Goal: Task Accomplishment & Management: Manage account settings

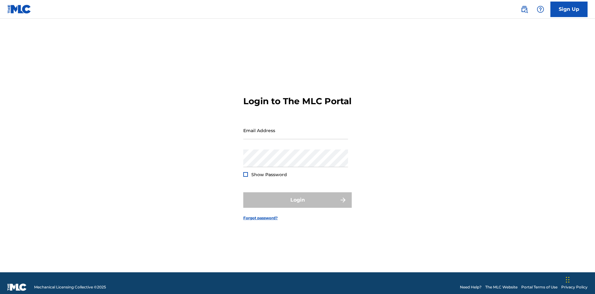
scroll to position [8, 0]
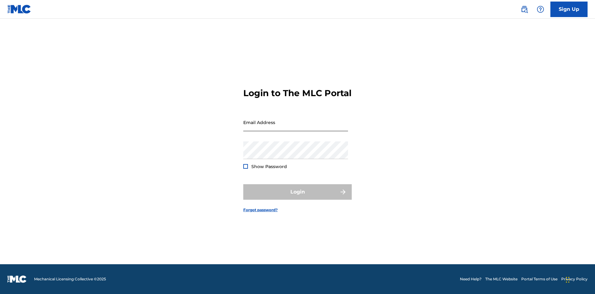
click at [296, 127] on input "Email Address" at bounding box center [295, 122] width 105 height 18
type input "[EMAIL_ADDRESS][DOMAIN_NAME]"
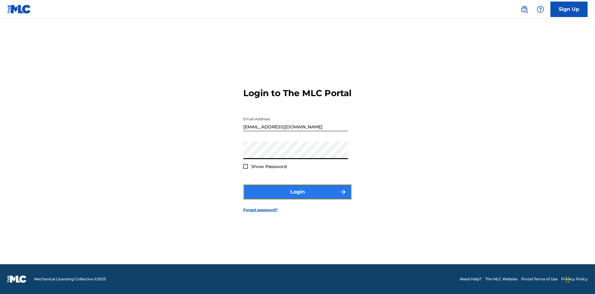
click at [298, 197] on button "Login" at bounding box center [297, 192] width 109 height 16
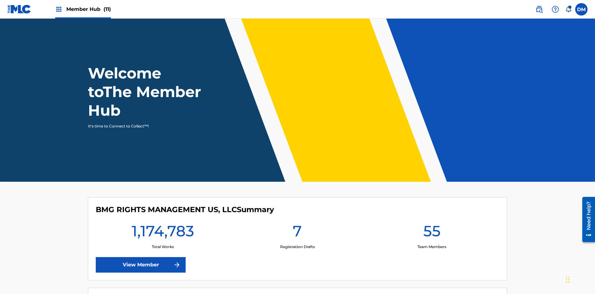
click at [83, 9] on span "Member Hub (11)" at bounding box center [88, 9] width 45 height 7
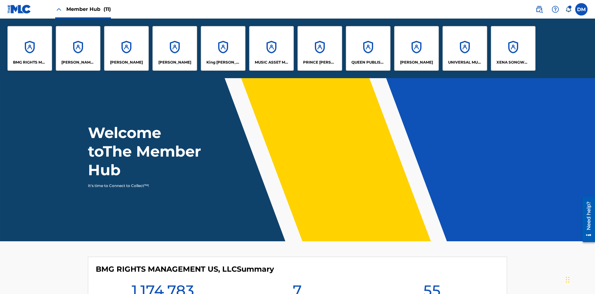
scroll to position [22, 0]
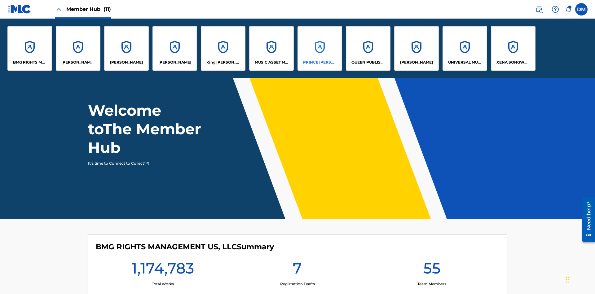
click at [320, 62] on p "PRINCE [PERSON_NAME]" at bounding box center [320, 63] width 34 height 6
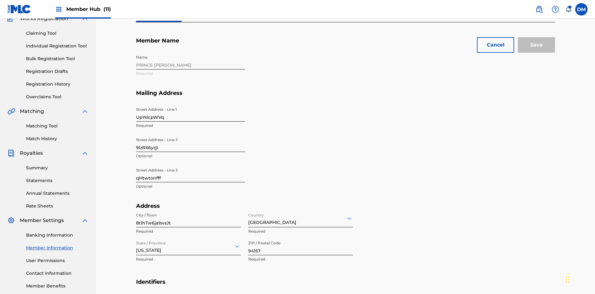
scroll to position [58, 0]
click at [191, 104] on input "UpYslcpWVq" at bounding box center [190, 113] width 109 height 18
type input "etZjGsRhV8"
click at [191, 134] on input "9lzRX6yzjI" at bounding box center [190, 143] width 109 height 18
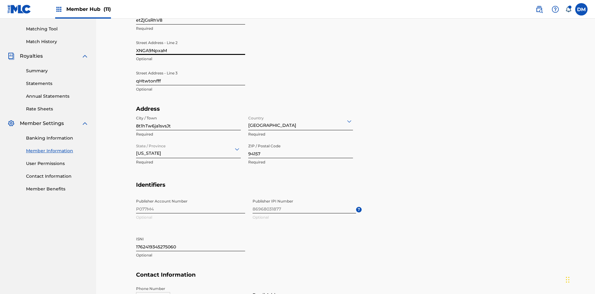
scroll to position [185, 0]
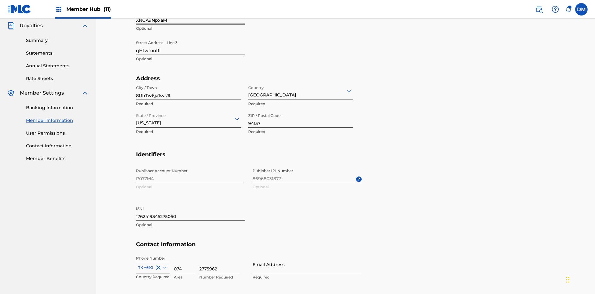
type input "XNGA9NpxaM"
click at [191, 46] on input "qHtwtonfff" at bounding box center [190, 46] width 109 height 18
type input "gp5WMUwZZI"
click at [189, 82] on input "8t1hTw6ja1svsJt" at bounding box center [188, 91] width 105 height 18
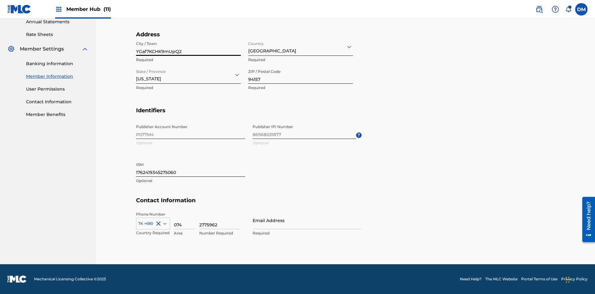
type input "YGaf7KCHK9mUpQ2"
click at [249, 47] on input "Country" at bounding box center [248, 46] width 1 height 7
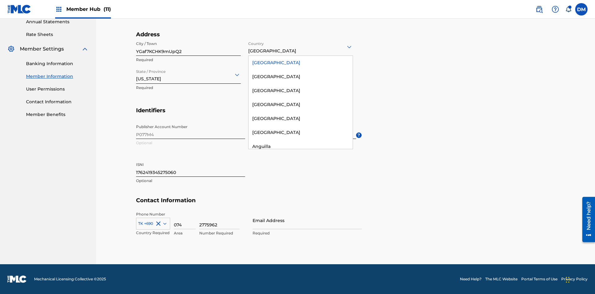
click at [301, 63] on div "United States" at bounding box center [301, 63] width 104 height 14
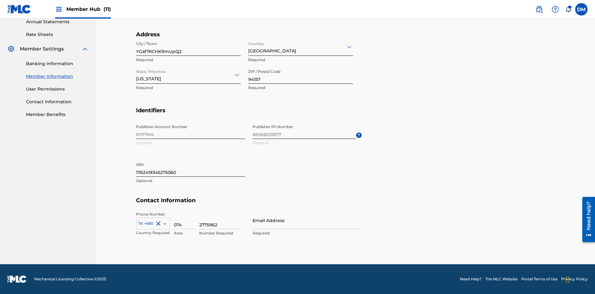
click at [136, 74] on input "State / Province" at bounding box center [136, 74] width 1 height 7
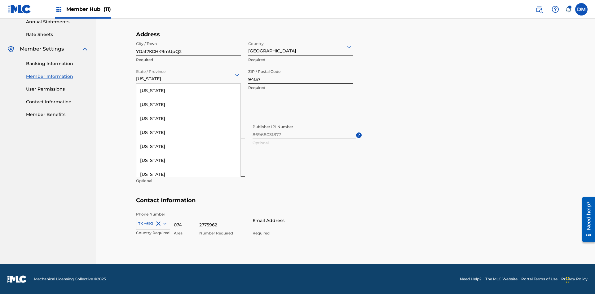
click at [189, 195] on div "Connecticut" at bounding box center [188, 188] width 104 height 14
click at [301, 75] on input "94157" at bounding box center [300, 75] width 105 height 18
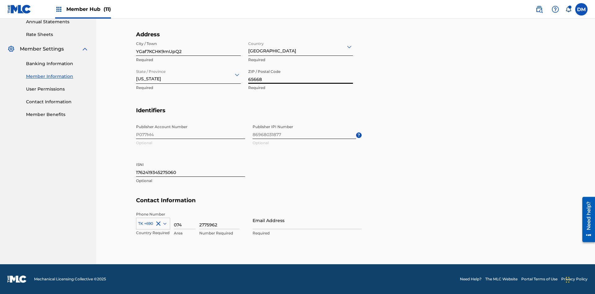
type input "65668"
click at [191, 168] on input "1762419345275060" at bounding box center [190, 168] width 109 height 18
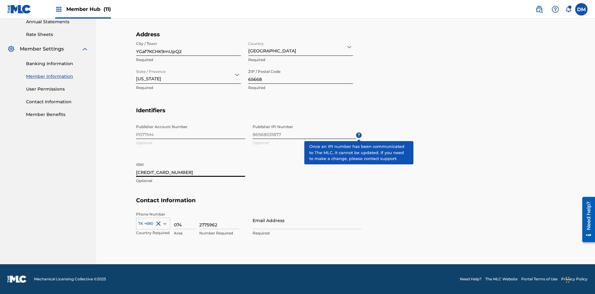
type input "3845119132989568"
click at [164, 223] on icon at bounding box center [164, 224] width 3 height 2
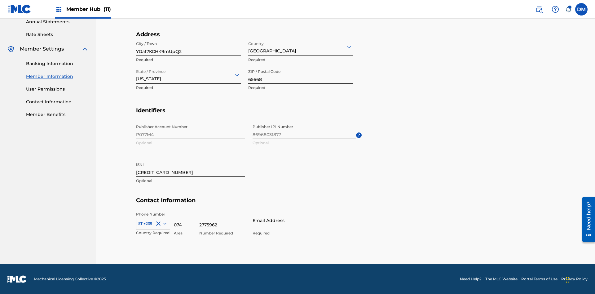
click at [185, 220] on input "074" at bounding box center [185, 220] width 22 height 18
type input "432"
click at [220, 220] on input "2775962" at bounding box center [219, 220] width 40 height 18
type input "8520439"
click at [307, 220] on input "Email Address" at bounding box center [307, 220] width 109 height 18
